Goal: Navigation & Orientation: Find specific page/section

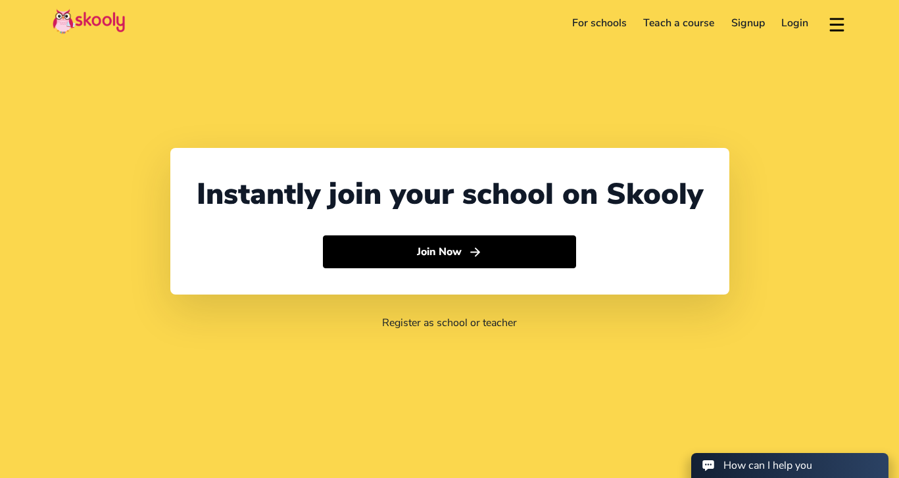
select select "65"
select select "[GEOGRAPHIC_DATA]"
select select "[GEOGRAPHIC_DATA]/[GEOGRAPHIC_DATA]"
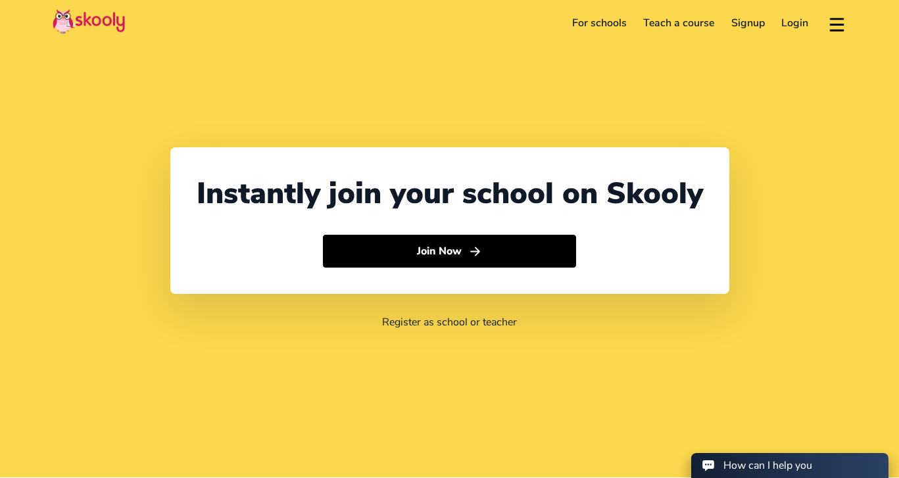
click at [746, 27] on link "Signup" at bounding box center [748, 22] width 51 height 21
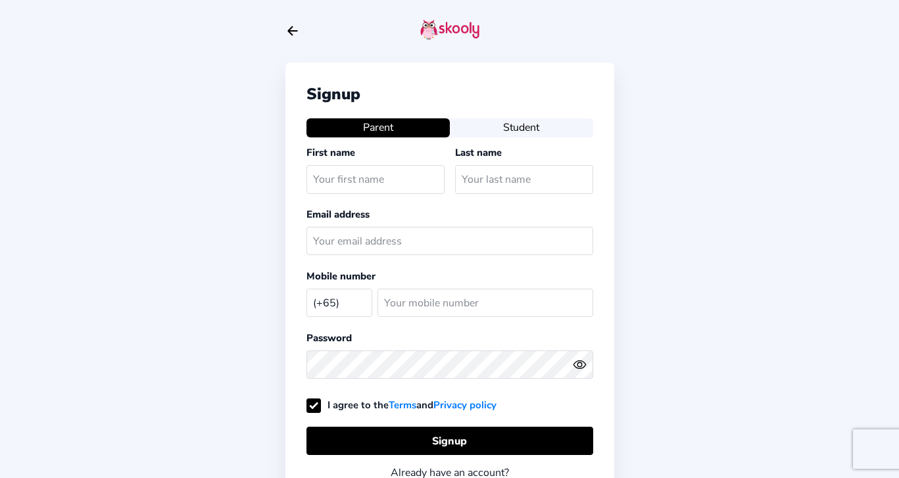
select select "SG"
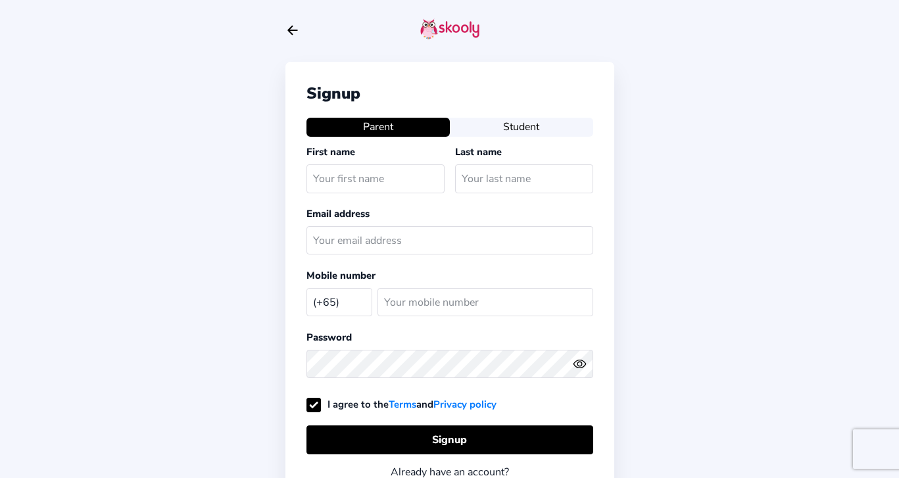
click at [288, 31] on icon "arrow back outline" at bounding box center [292, 30] width 9 height 9
select select "65"
select select "[GEOGRAPHIC_DATA]"
select select "[GEOGRAPHIC_DATA]/[GEOGRAPHIC_DATA]"
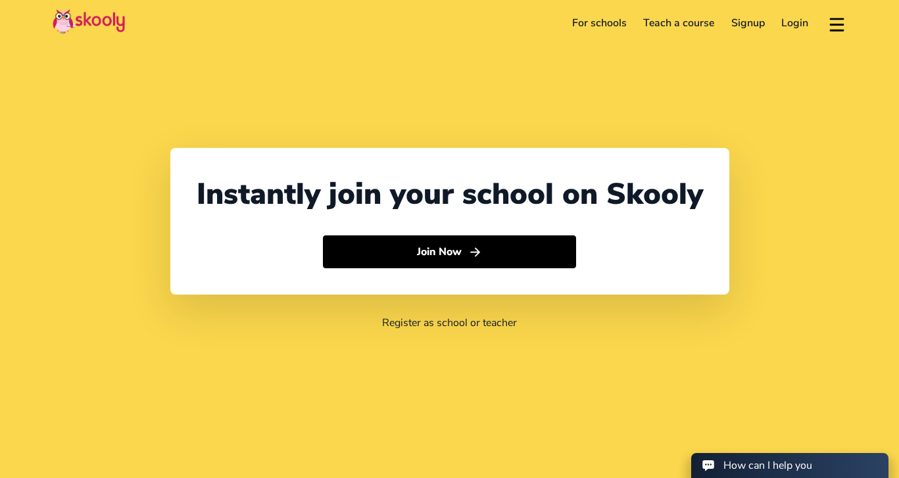
select select "65"
select select "[GEOGRAPHIC_DATA]"
select select "[GEOGRAPHIC_DATA]/[GEOGRAPHIC_DATA]"
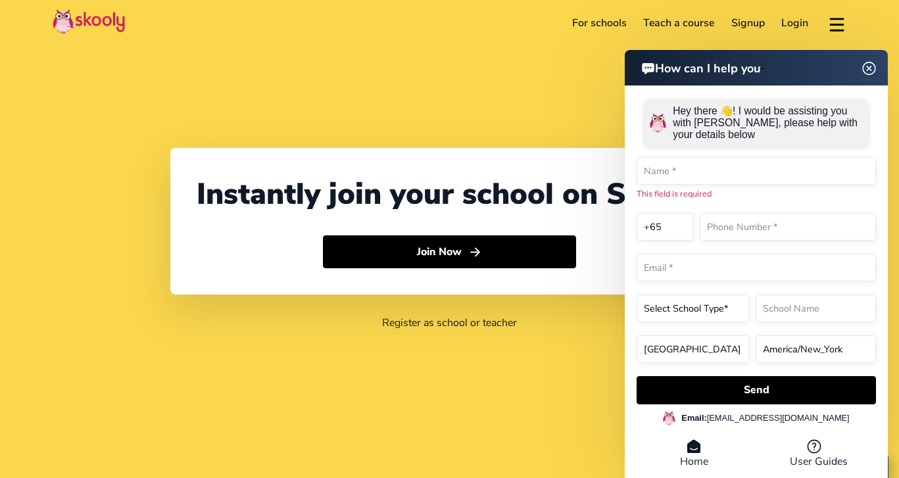
click at [872, 68] on img at bounding box center [869, 68] width 16 height 25
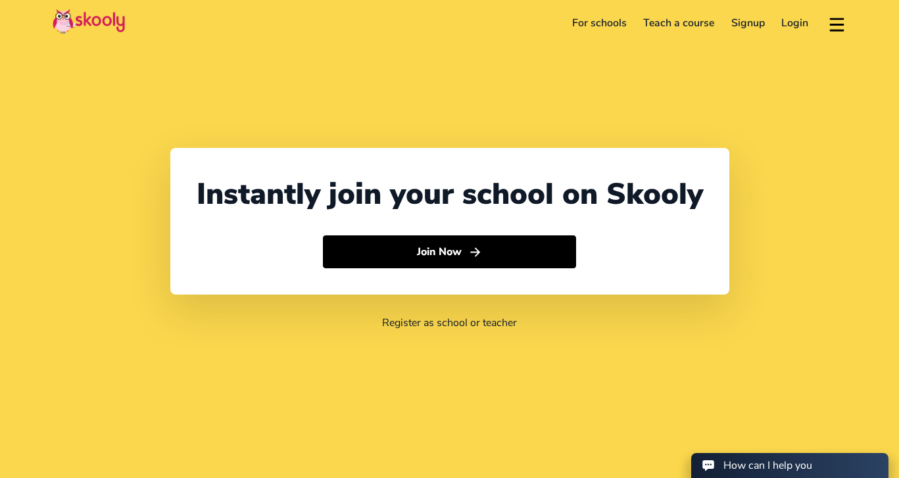
scroll to position [1, 0]
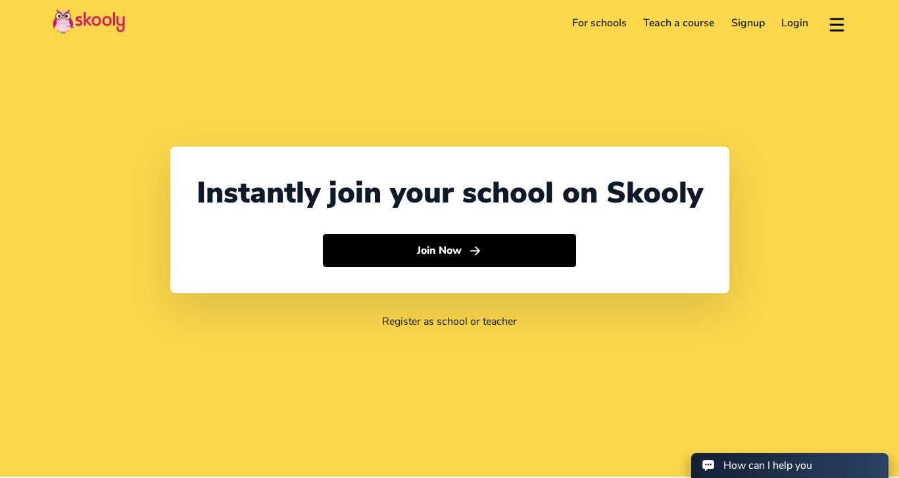
click at [97, 16] on img at bounding box center [89, 22] width 72 height 26
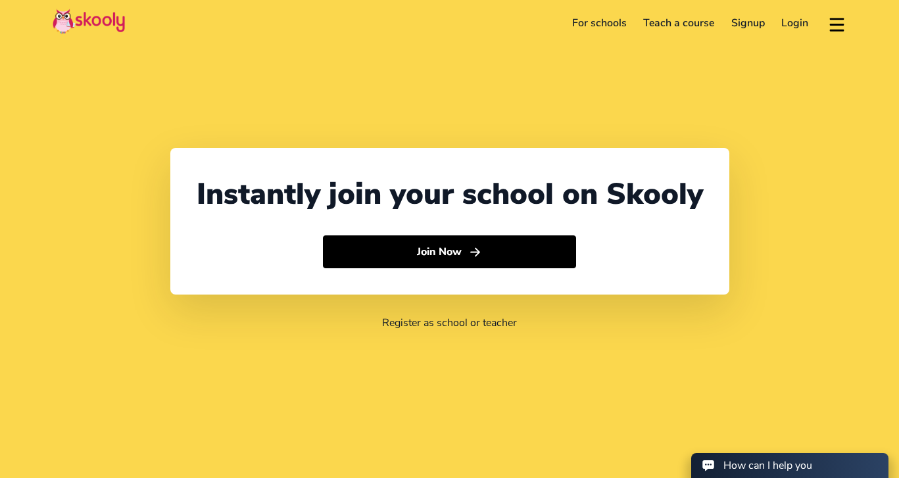
click at [582, 29] on link "For schools" at bounding box center [599, 22] width 72 height 21
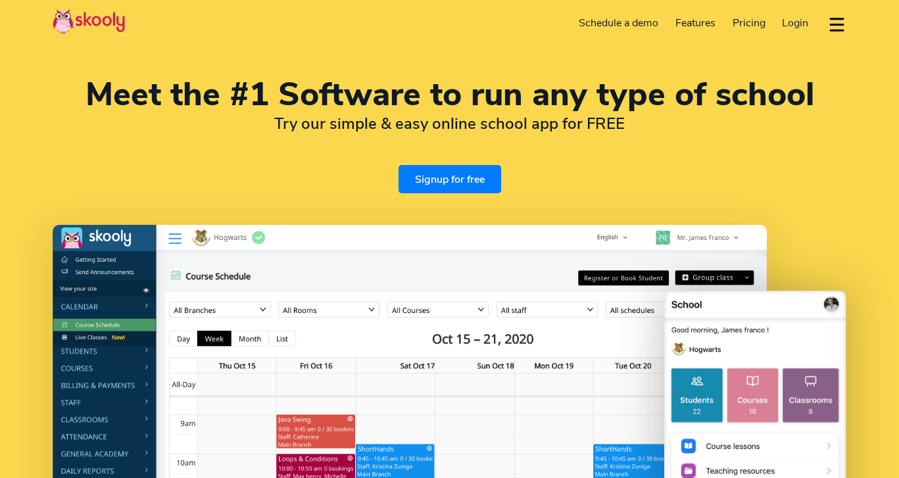
select select "en"
select select "65"
select select "[GEOGRAPHIC_DATA]"
select select "[GEOGRAPHIC_DATA]/[GEOGRAPHIC_DATA]"
